Goal: Navigation & Orientation: Find specific page/section

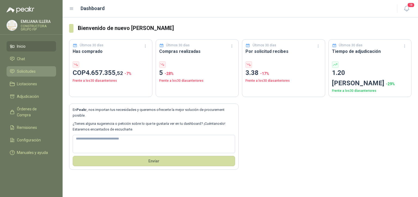
click at [32, 69] on span "Solicitudes" at bounding box center [26, 71] width 19 height 6
